Goal: Task Accomplishment & Management: Complete application form

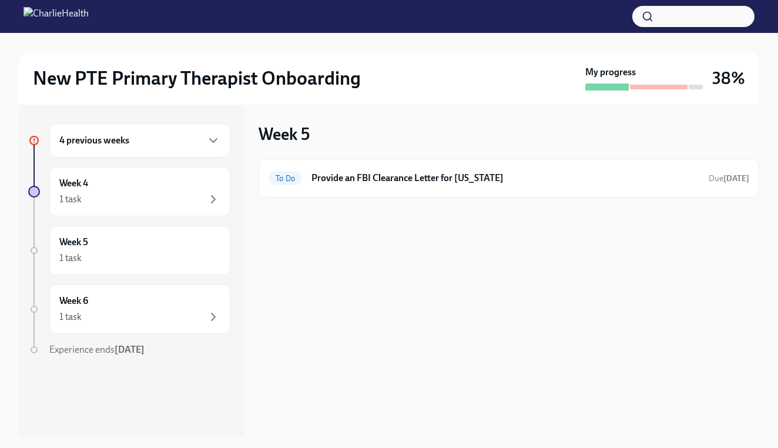
scroll to position [21, 0]
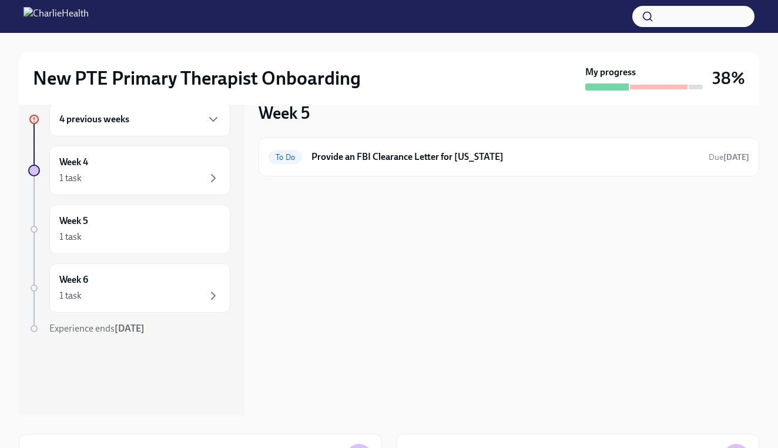
click at [182, 117] on div "4 previous weeks" at bounding box center [139, 119] width 161 height 14
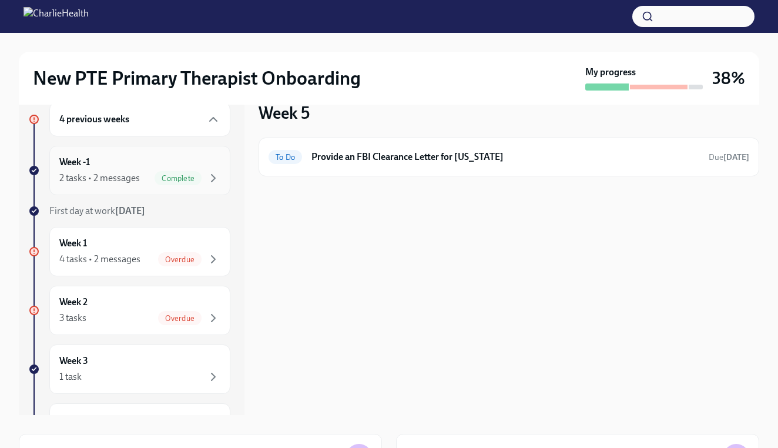
click at [180, 176] on span "Complete" at bounding box center [178, 178] width 47 height 9
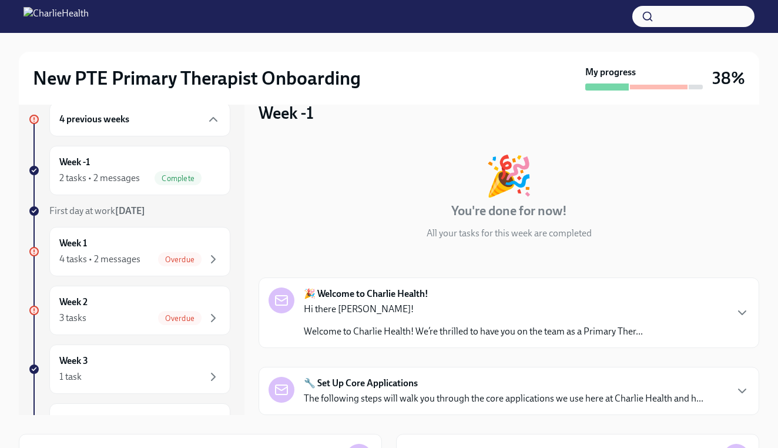
click at [584, 306] on p "Hi there [PERSON_NAME]!" at bounding box center [473, 309] width 339 height 13
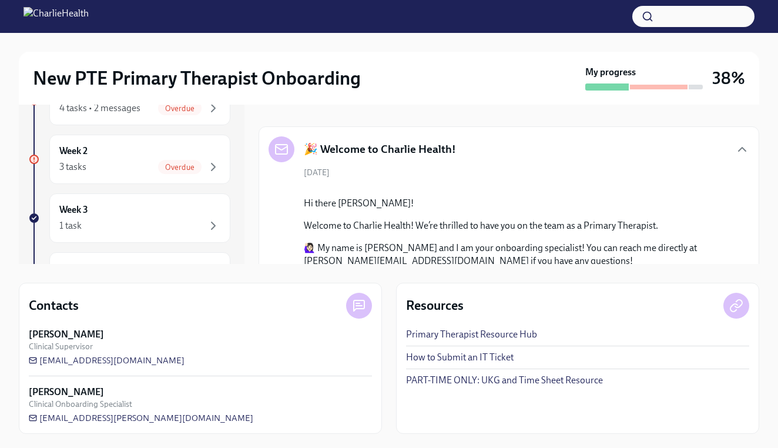
scroll to position [172, 0]
click at [747, 226] on div "[DATE] Hi there [PERSON_NAME]! Welcome to Charlie Health! We’re thrilled to hav…" at bounding box center [509, 447] width 481 height 560
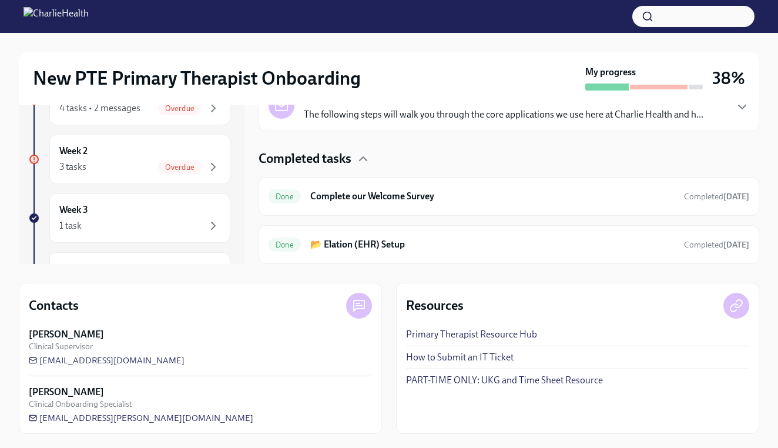
scroll to position [796, 0]
click at [193, 120] on div "Week 1 4 tasks • 2 messages Overdue" at bounding box center [139, 100] width 181 height 49
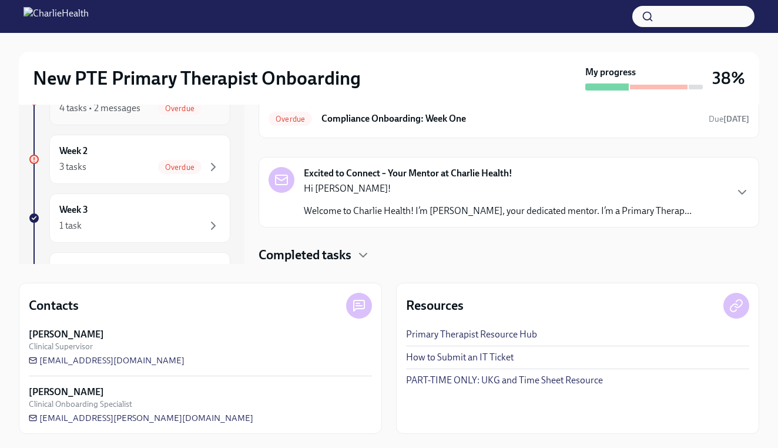
scroll to position [28, 0]
click at [567, 191] on p "Hi [PERSON_NAME]!" at bounding box center [498, 188] width 388 height 13
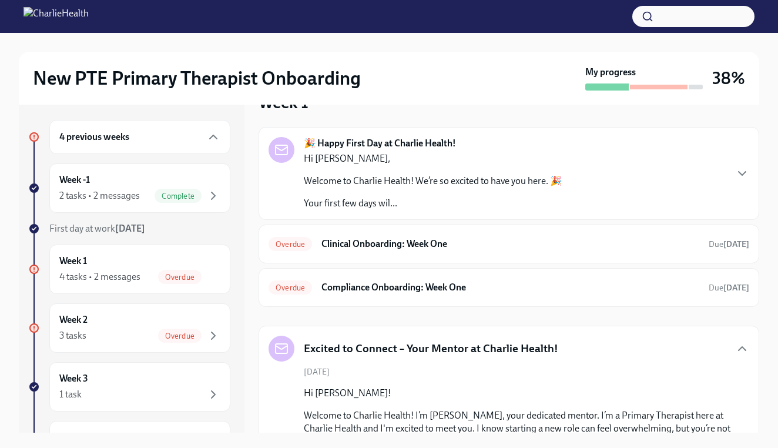
scroll to position [0, 0]
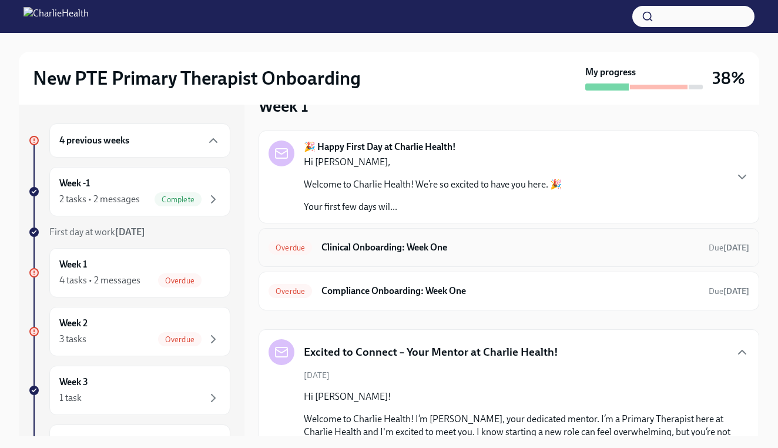
click at [546, 248] on h6 "Clinical Onboarding: Week One" at bounding box center [511, 247] width 378 height 13
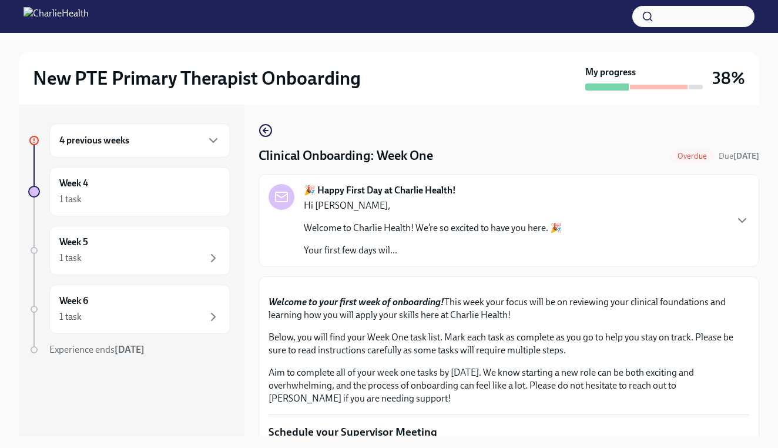
click at [708, 286] on button "Zoom image" at bounding box center [509, 286] width 481 height 0
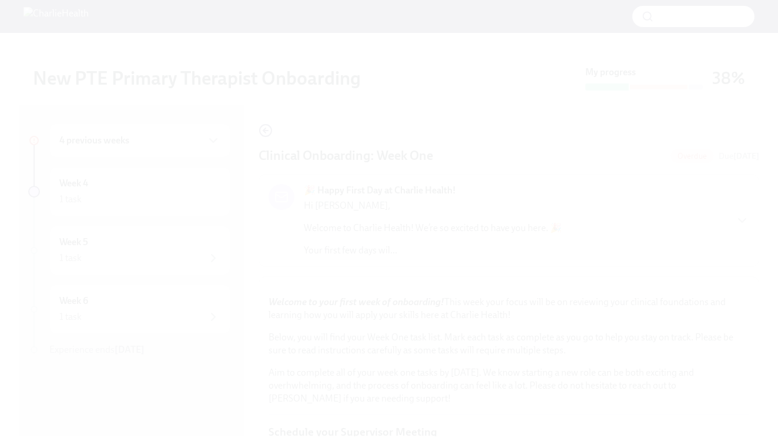
click at [389, 224] on button "Unzoom image" at bounding box center [389, 224] width 778 height 448
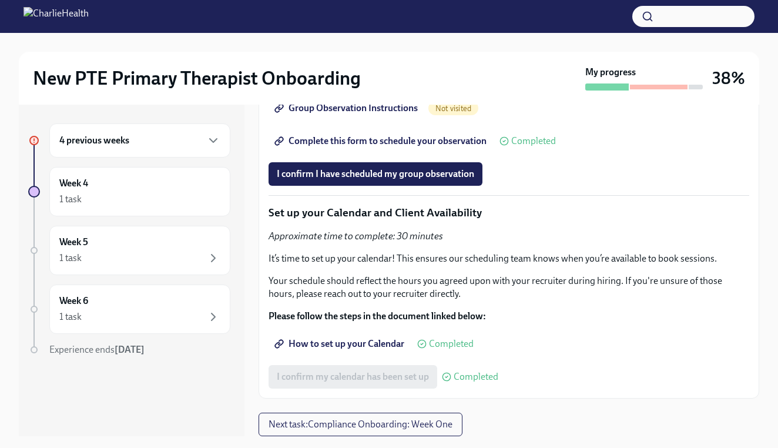
scroll to position [2383, 0]
click at [208, 151] on div "4 previous weeks" at bounding box center [139, 140] width 181 height 34
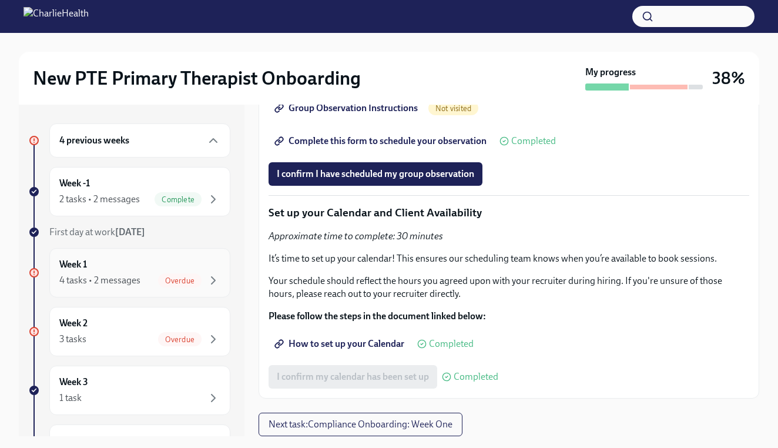
click at [193, 276] on span "Overdue" at bounding box center [180, 280] width 44 height 9
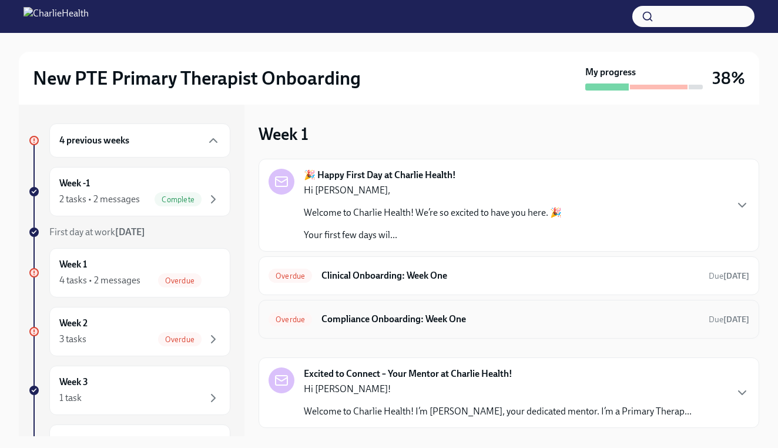
click at [426, 316] on h6 "Compliance Onboarding: Week One" at bounding box center [511, 319] width 378 height 13
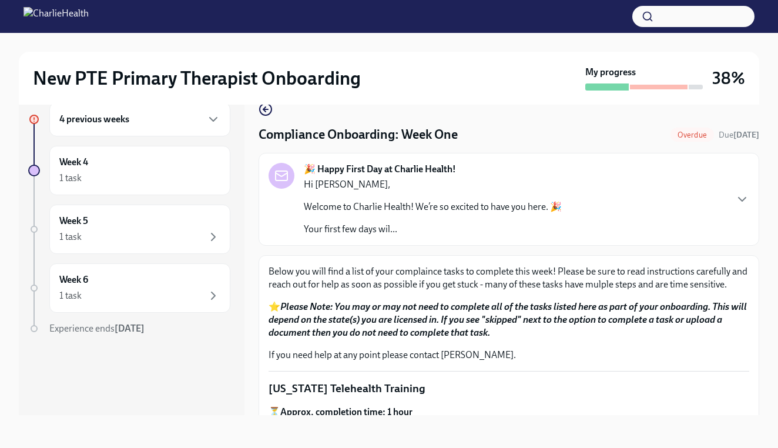
scroll to position [21, 0]
click at [621, 340] on div "Below you will find a list of your complaince tasks to complete this week! Plea…" at bounding box center [509, 313] width 481 height 96
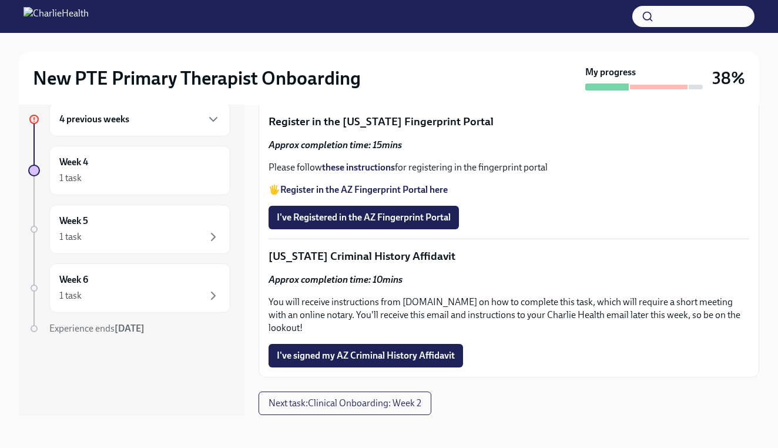
scroll to position [939, 0]
click at [364, 264] on p "[US_STATE] Criminal History Affidavit" at bounding box center [509, 256] width 481 height 15
click at [364, 285] on strong "Approx completion time: 10mins" at bounding box center [336, 279] width 134 height 11
click at [604, 212] on div "Below you will find a list of your complaince tasks to complete this week! Plea…" at bounding box center [509, 13] width 481 height 708
